Goal: Navigation & Orientation: Find specific page/section

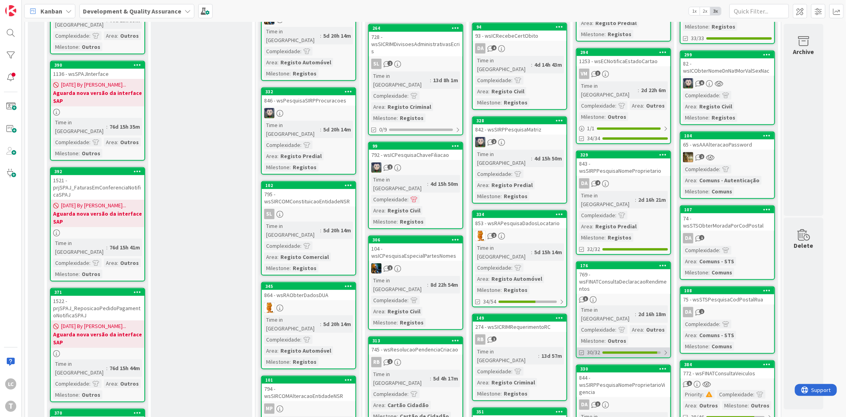
scroll to position [352, 0]
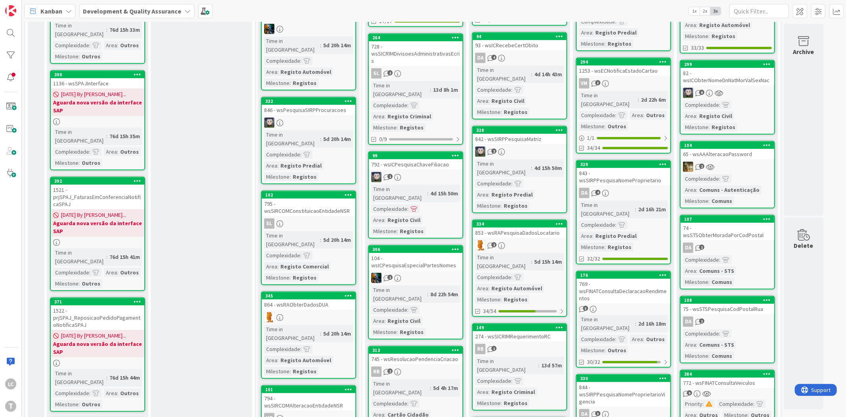
click at [628, 279] on div "769 - wsFINATConsultaDeclaracaoRendimentos" at bounding box center [624, 291] width 94 height 25
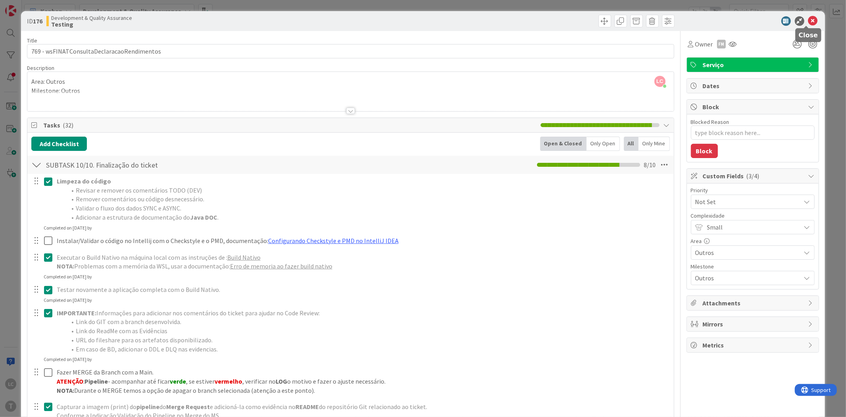
click at [809, 19] on icon at bounding box center [814, 21] width 10 height 10
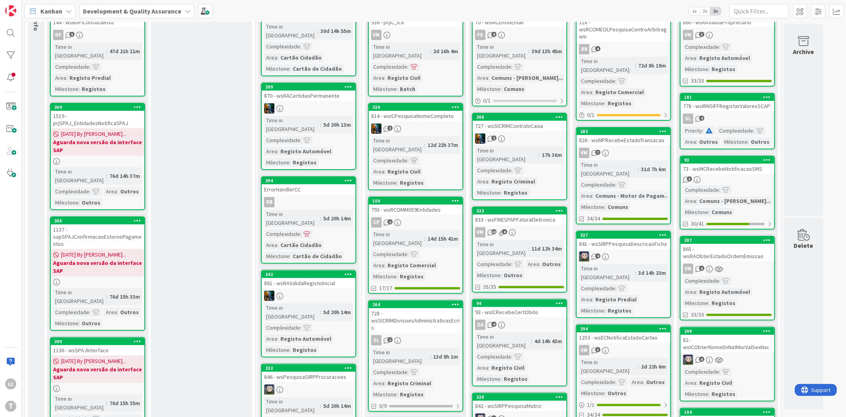
scroll to position [88, 0]
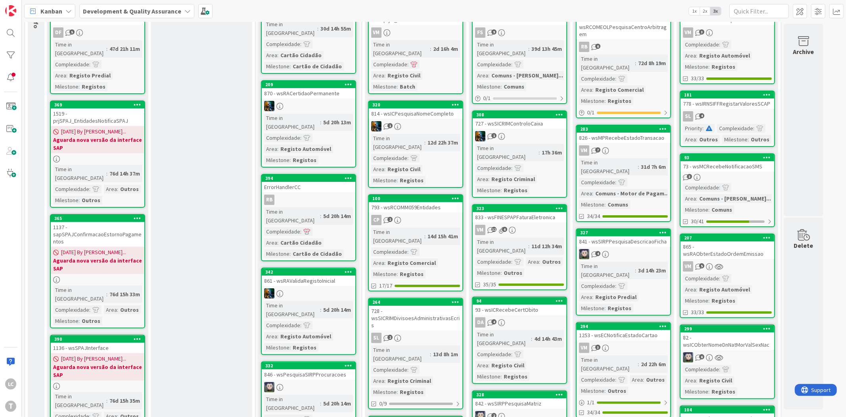
click at [629, 228] on link "327 841 - wsSIRPPesquisaDescricaoFicha 4 Time in Column : 3d 14h 23m Complexida…" at bounding box center [623, 271] width 95 height 87
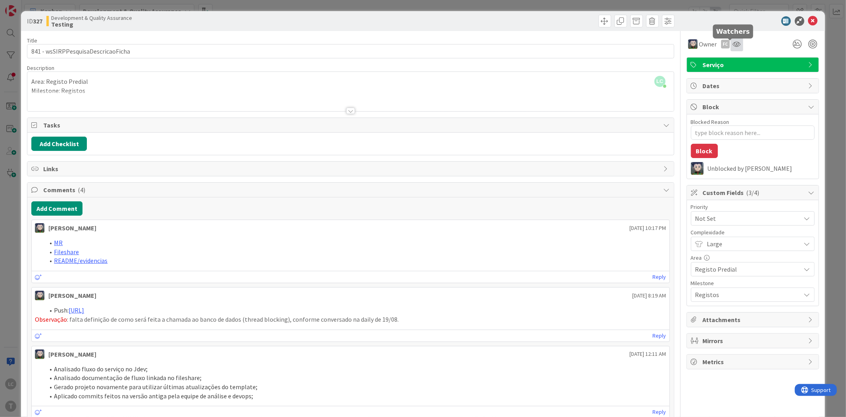
click at [733, 44] on icon at bounding box center [737, 44] width 8 height 6
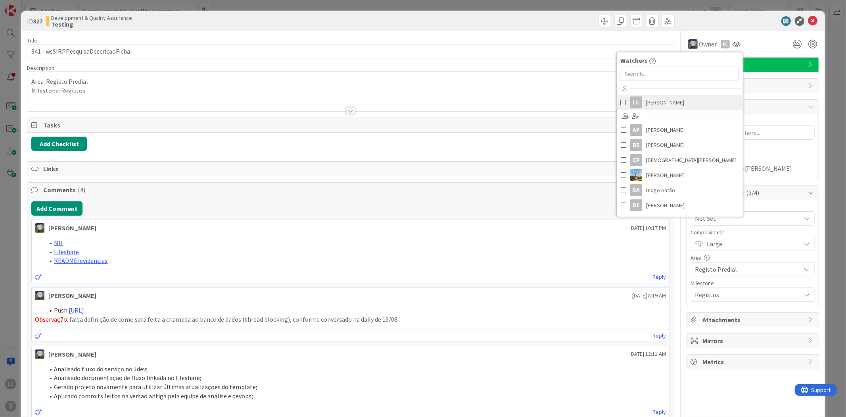
click at [646, 101] on span "[PERSON_NAME]" at bounding box center [665, 102] width 38 height 12
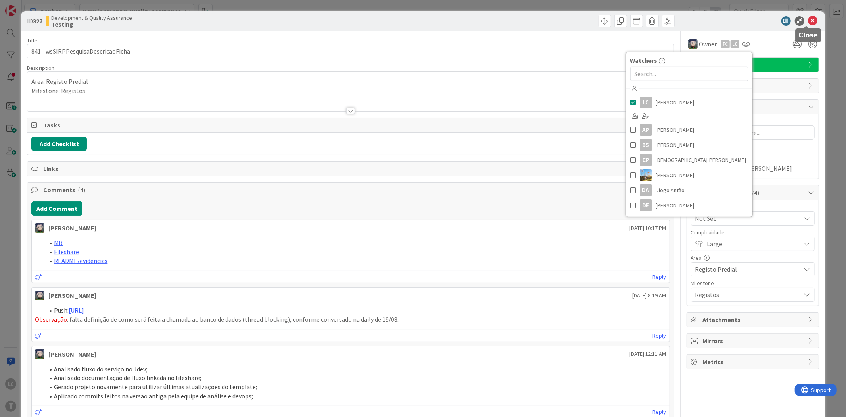
click at [809, 21] on icon at bounding box center [814, 21] width 10 height 10
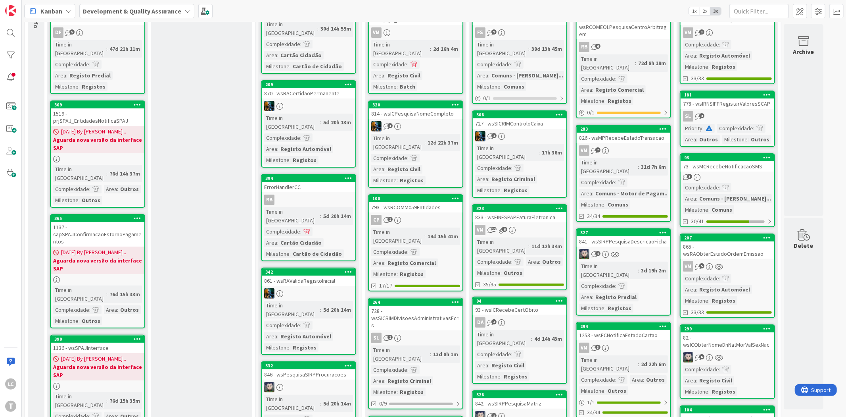
click at [625, 145] on div "VM 7" at bounding box center [624, 150] width 94 height 10
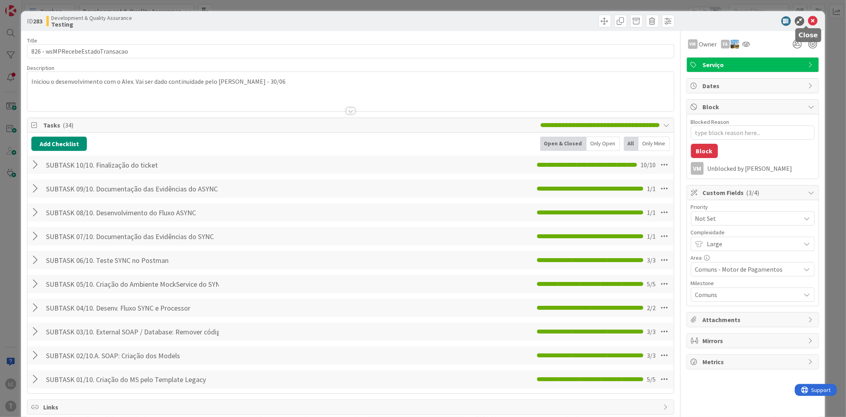
click at [809, 20] on icon at bounding box center [814, 21] width 10 height 10
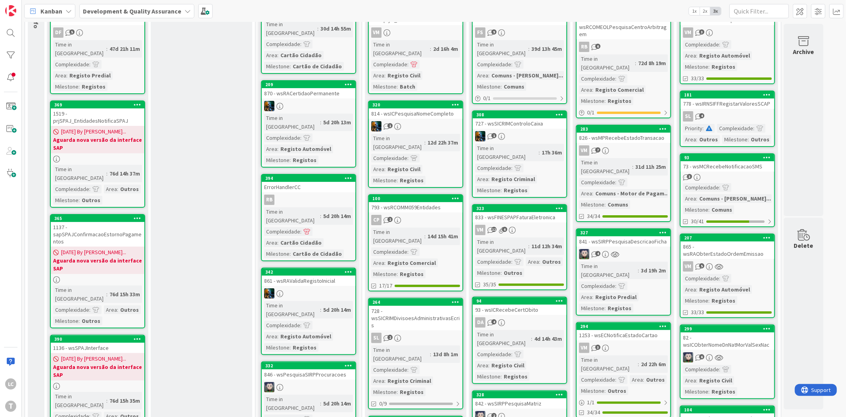
click at [635, 249] on div "4" at bounding box center [624, 254] width 94 height 10
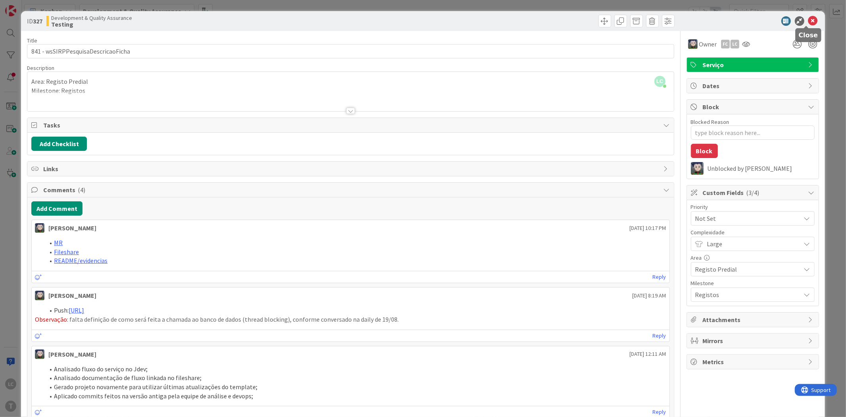
click at [809, 16] on icon at bounding box center [814, 21] width 10 height 10
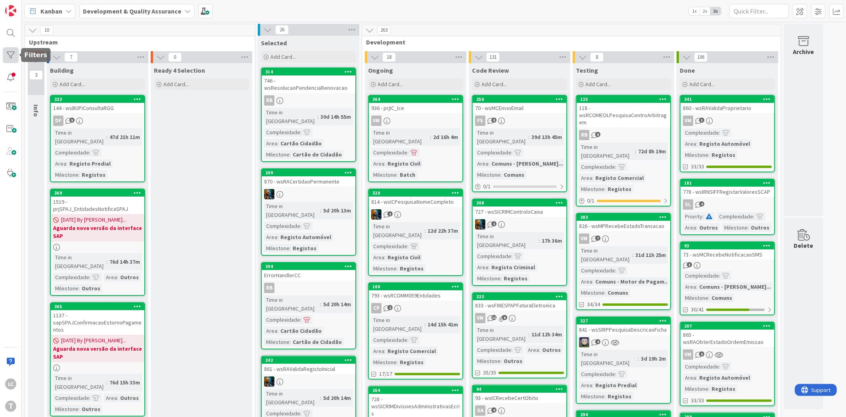
click at [16, 55] on div at bounding box center [11, 55] width 16 height 16
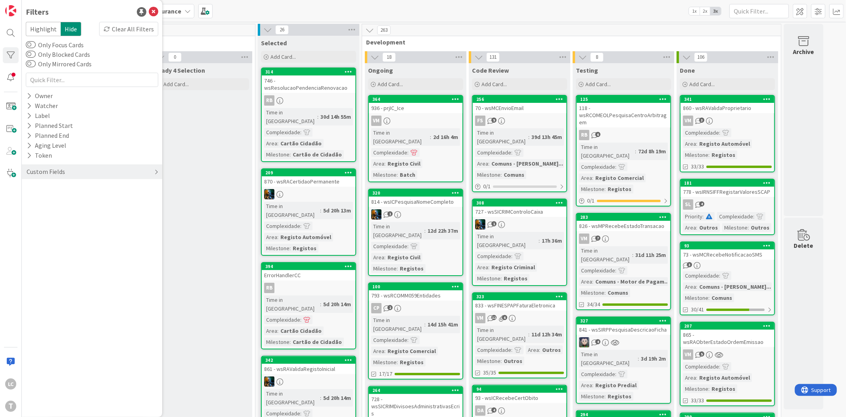
click at [83, 172] on div "Custom Fields" at bounding box center [92, 171] width 140 height 15
click at [63, 188] on div "Priority" at bounding box center [92, 188] width 140 height 10
click at [33, 198] on button "Critical" at bounding box center [47, 200] width 39 height 10
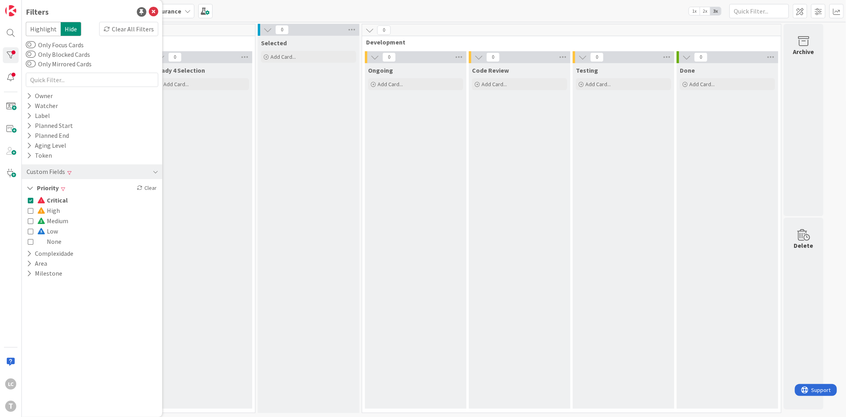
click at [33, 199] on button "Critical" at bounding box center [48, 200] width 40 height 10
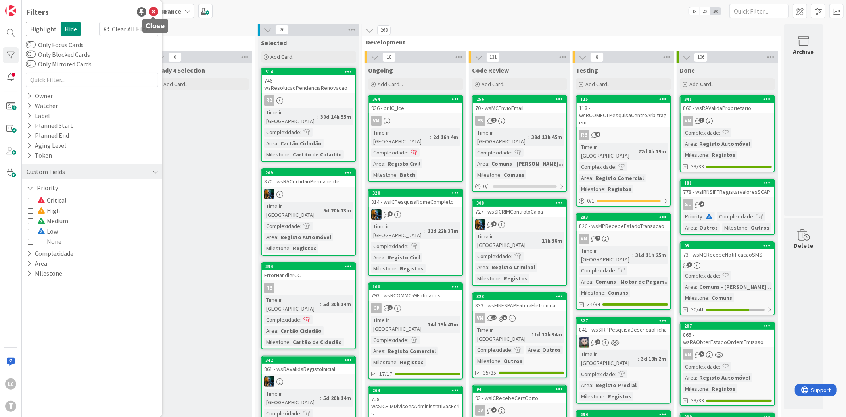
click at [152, 11] on icon at bounding box center [154, 12] width 10 height 10
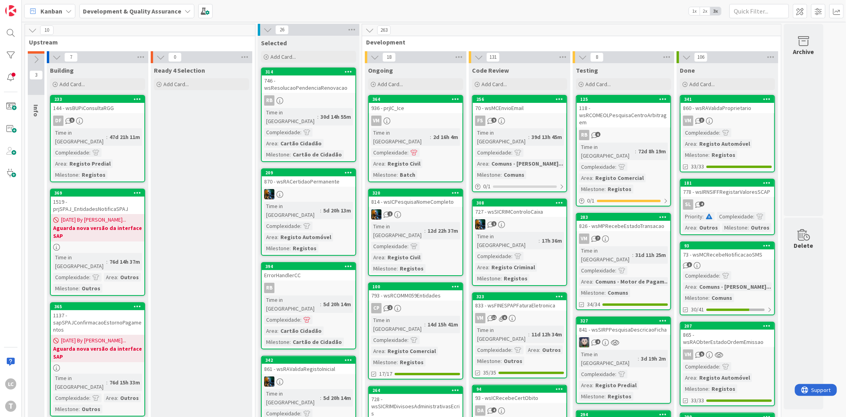
click at [629, 67] on div "Testing" at bounding box center [623, 70] width 95 height 8
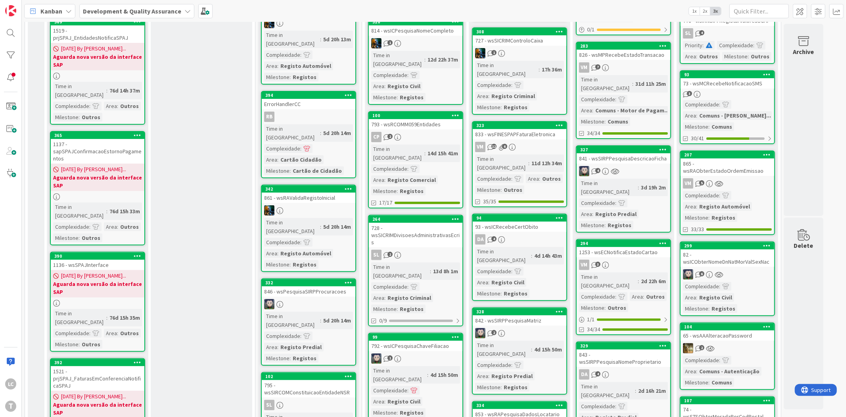
scroll to position [176, 0]
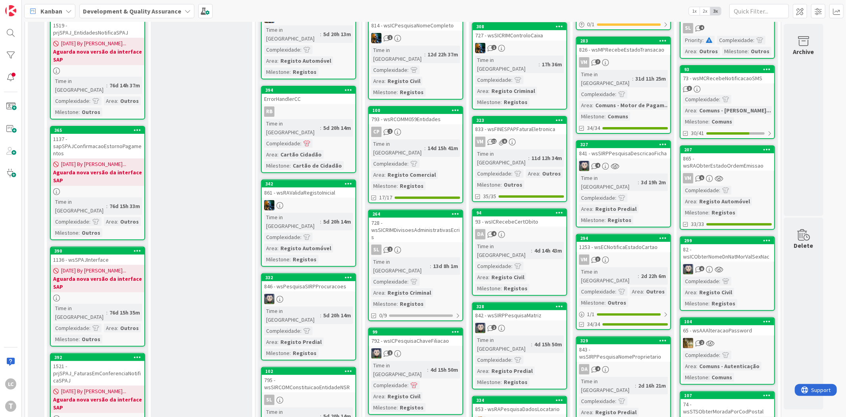
click at [647, 161] on div "4" at bounding box center [624, 166] width 94 height 10
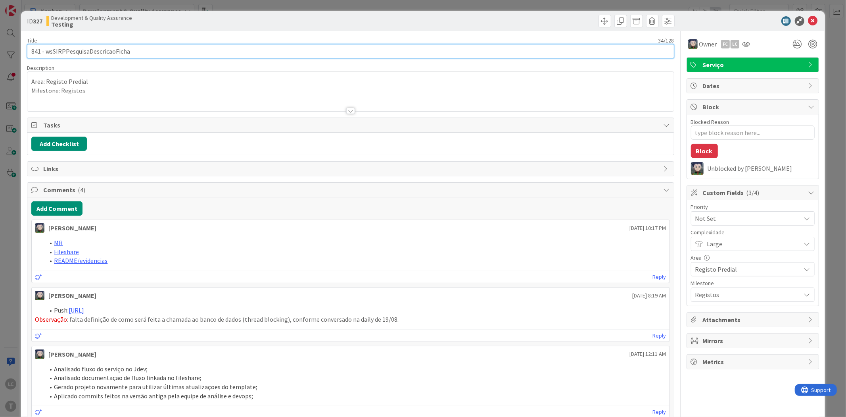
click at [92, 56] on input "841 - wsSIRPPesquisaDescricaoFicha" at bounding box center [350, 51] width 647 height 14
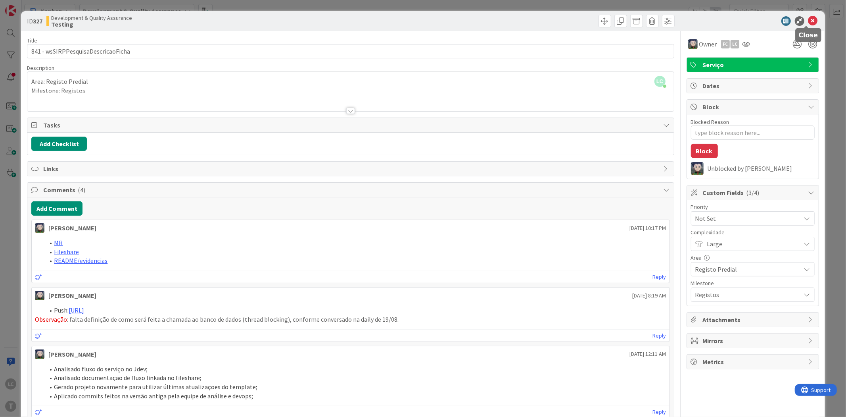
click at [809, 21] on icon at bounding box center [814, 21] width 10 height 10
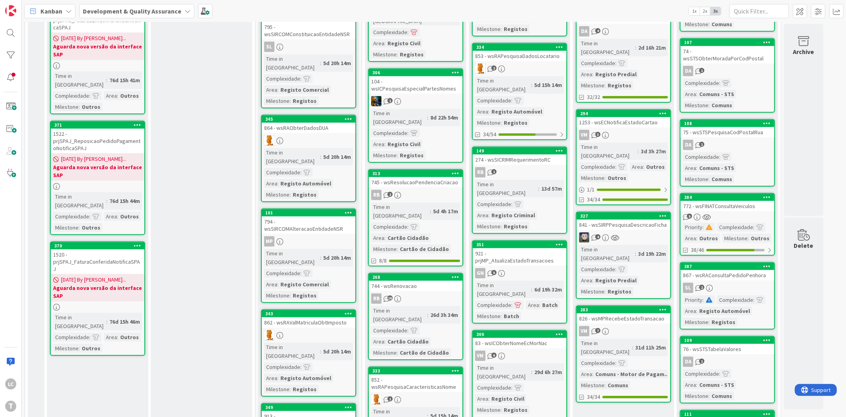
scroll to position [441, 0]
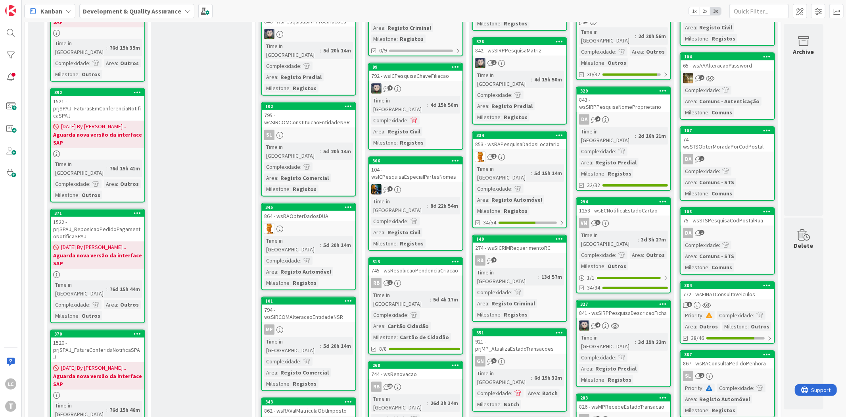
click at [625, 205] on div "1253 - wsECNotificaEstadoCartao" at bounding box center [624, 210] width 94 height 10
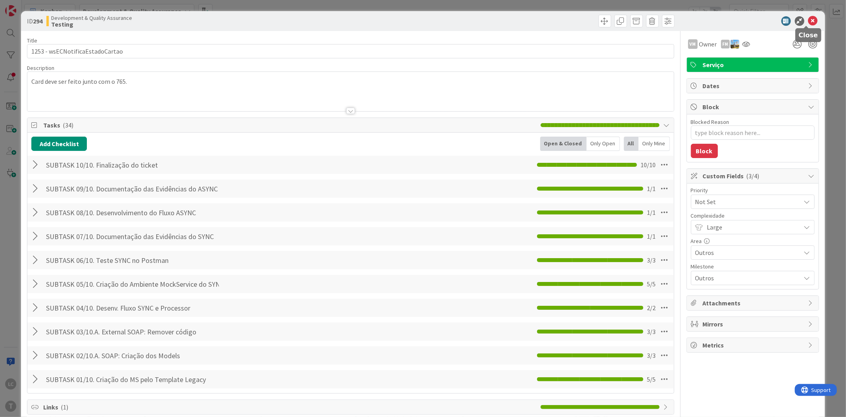
click at [810, 23] on icon at bounding box center [814, 21] width 10 height 10
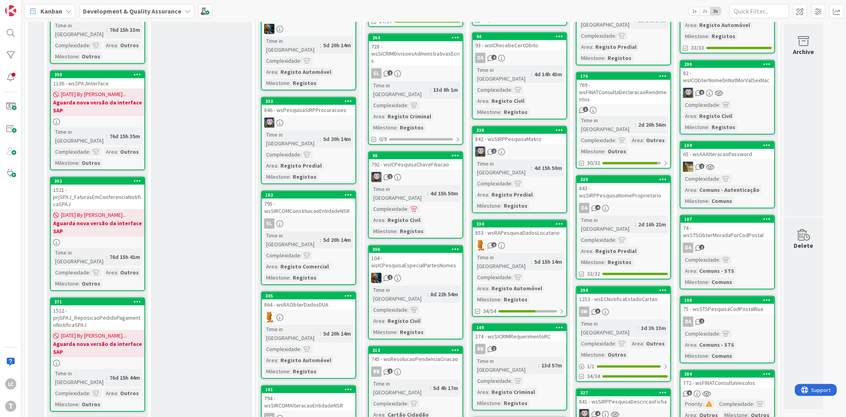
click at [637, 175] on link "329 843 - wsSIRPPesquisaNomeProprietario DA 4 Time in [GEOGRAPHIC_DATA] : 2d 16…" at bounding box center [623, 227] width 95 height 104
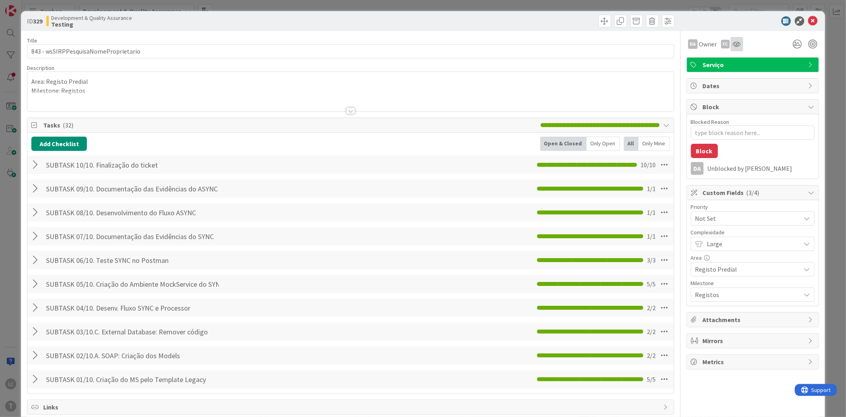
click at [731, 42] on div at bounding box center [737, 44] width 13 height 14
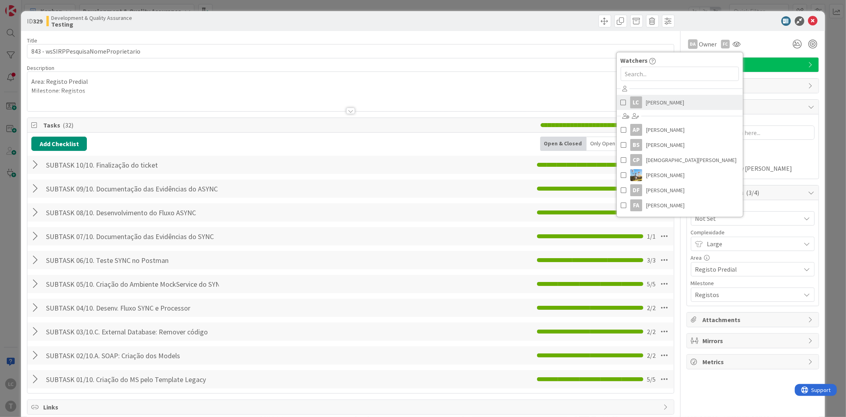
click at [651, 101] on span "[PERSON_NAME]" at bounding box center [665, 102] width 38 height 12
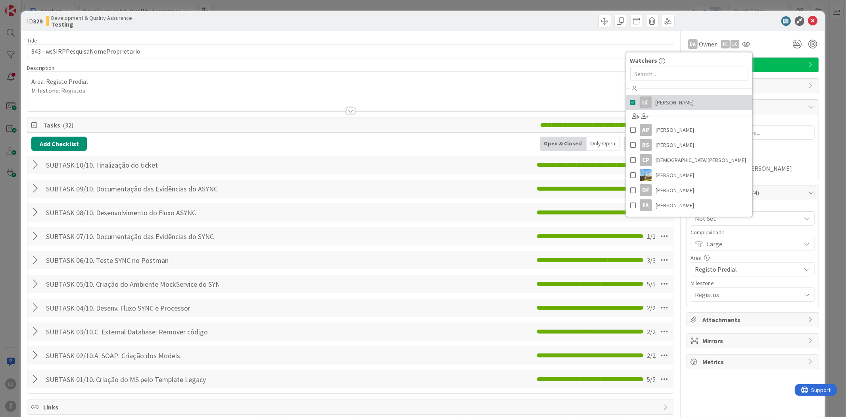
type textarea "x"
click at [762, 36] on div "DA Owner FC LC Watchers LC [PERSON_NAME] AP [PERSON_NAME] Filho [PERSON_NAME] […" at bounding box center [753, 41] width 133 height 20
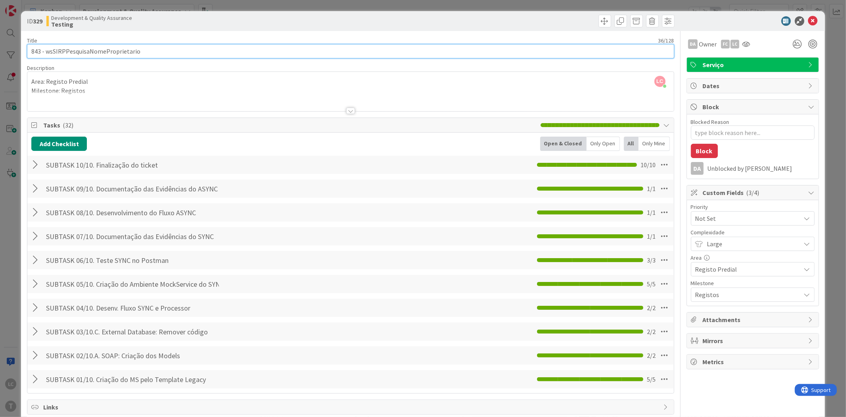
click at [93, 50] on input "843 - wsSIRPPesquisaNomeProprietario" at bounding box center [350, 51] width 647 height 14
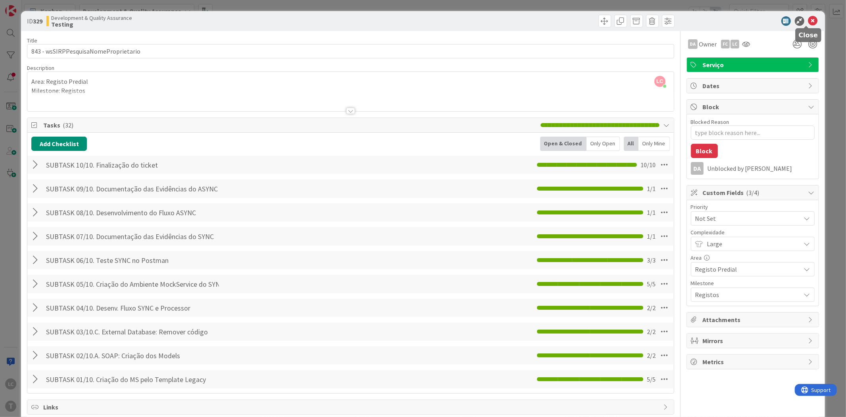
click at [809, 20] on icon at bounding box center [814, 21] width 10 height 10
